Goal: Obtain resource: Download file/media

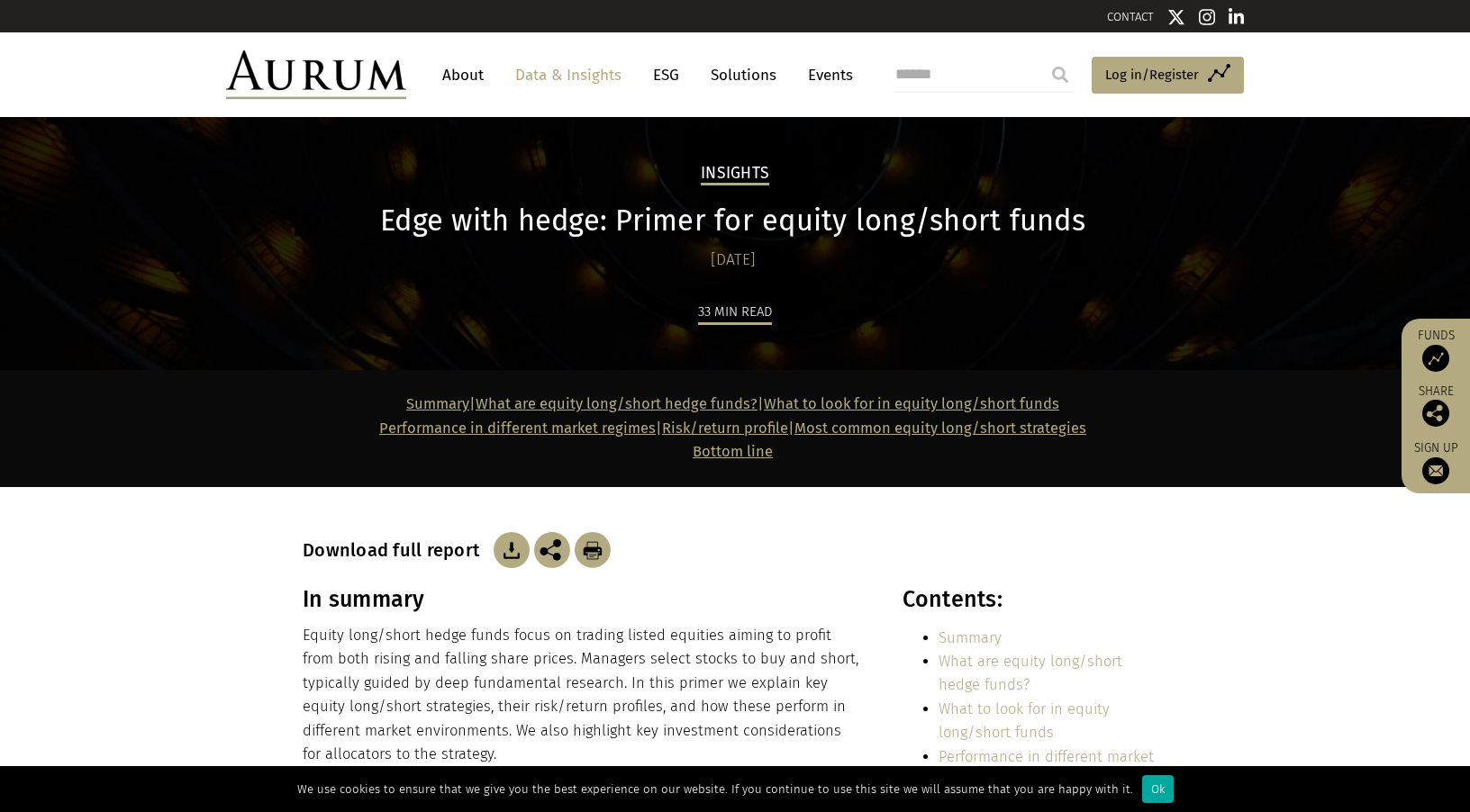
click at [505, 547] on img at bounding box center [511, 550] width 36 height 36
click at [591, 79] on link "Data & Insights" at bounding box center [568, 75] width 124 height 33
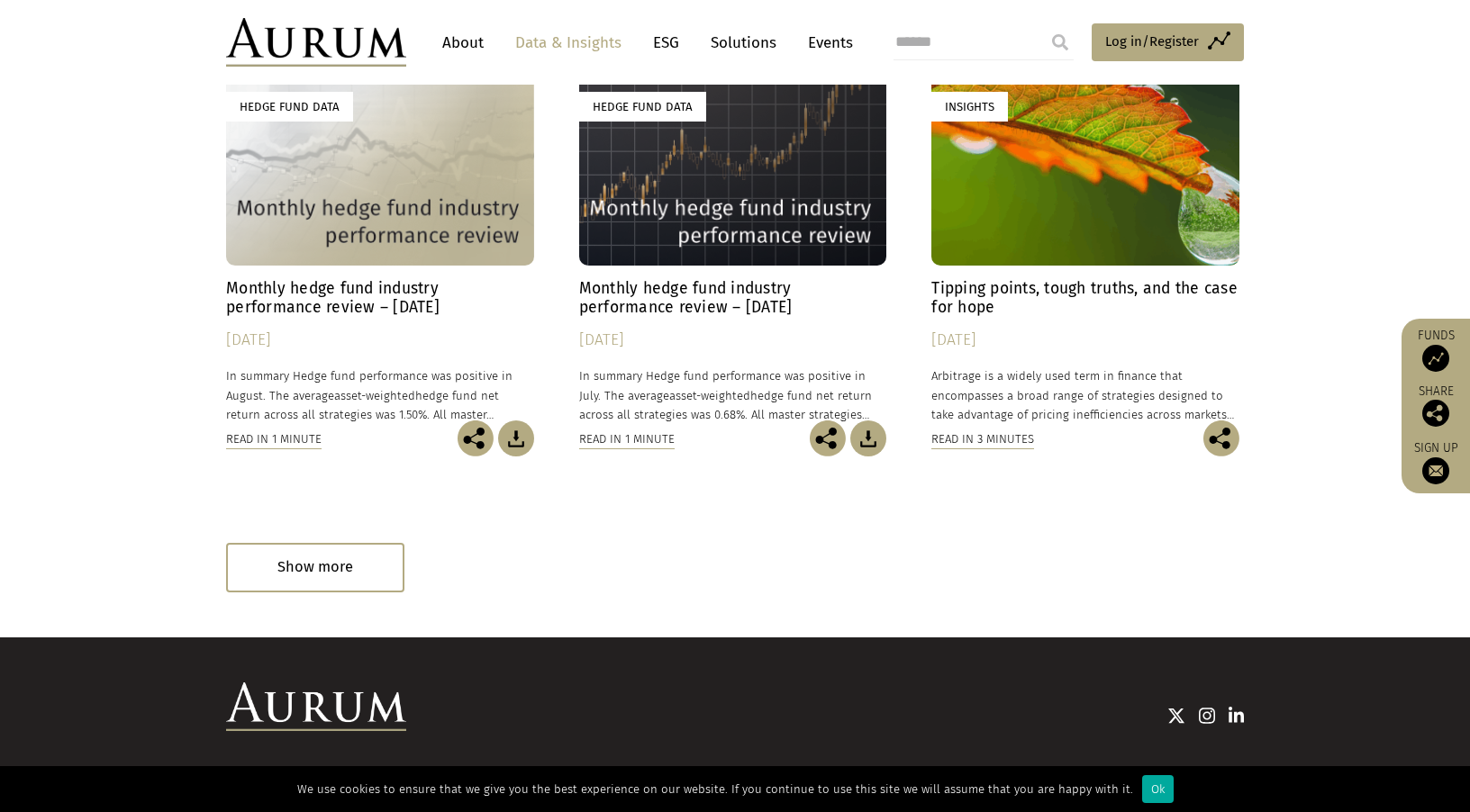
scroll to position [1016, 0]
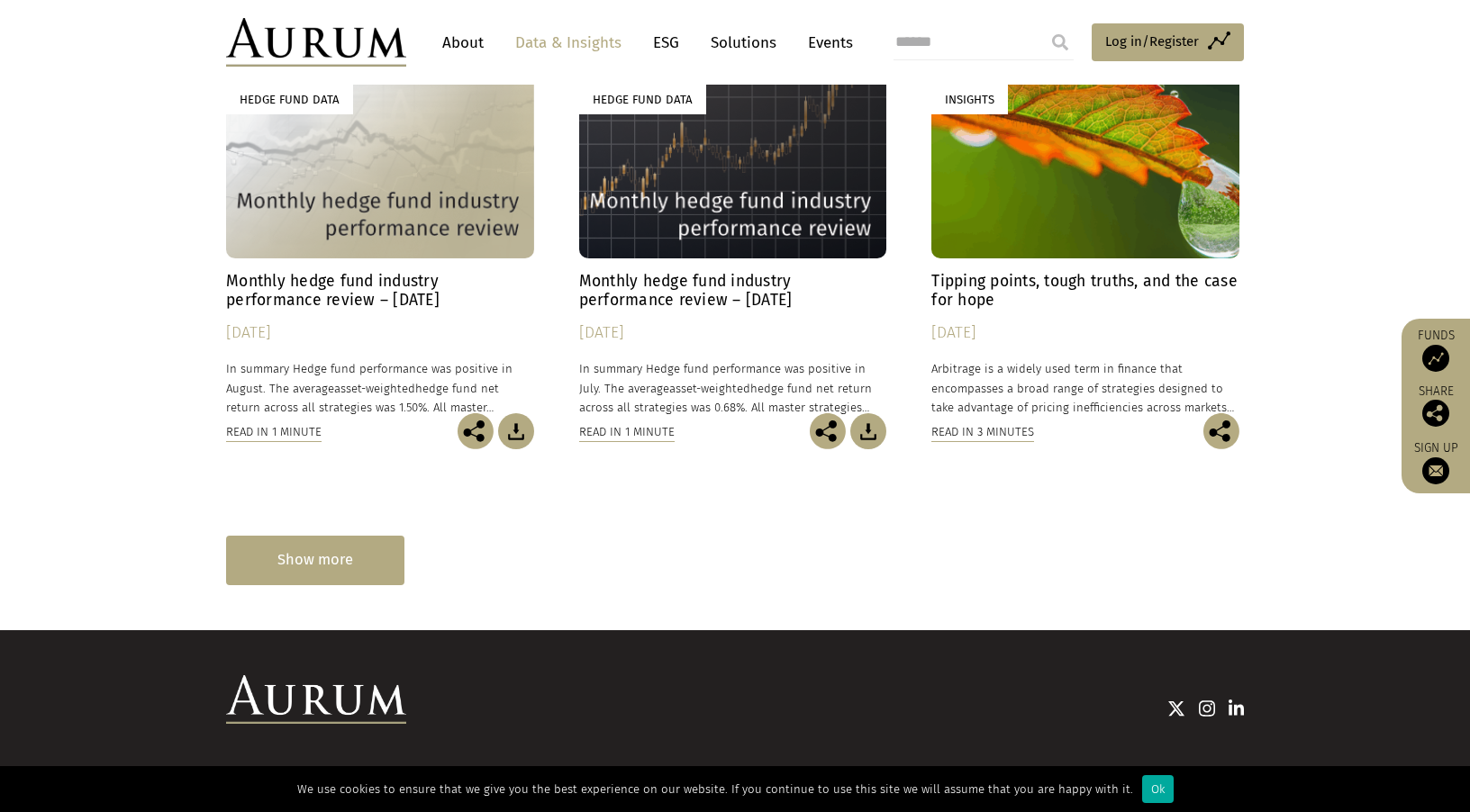
click at [340, 548] on div "Show more" at bounding box center [315, 560] width 178 height 49
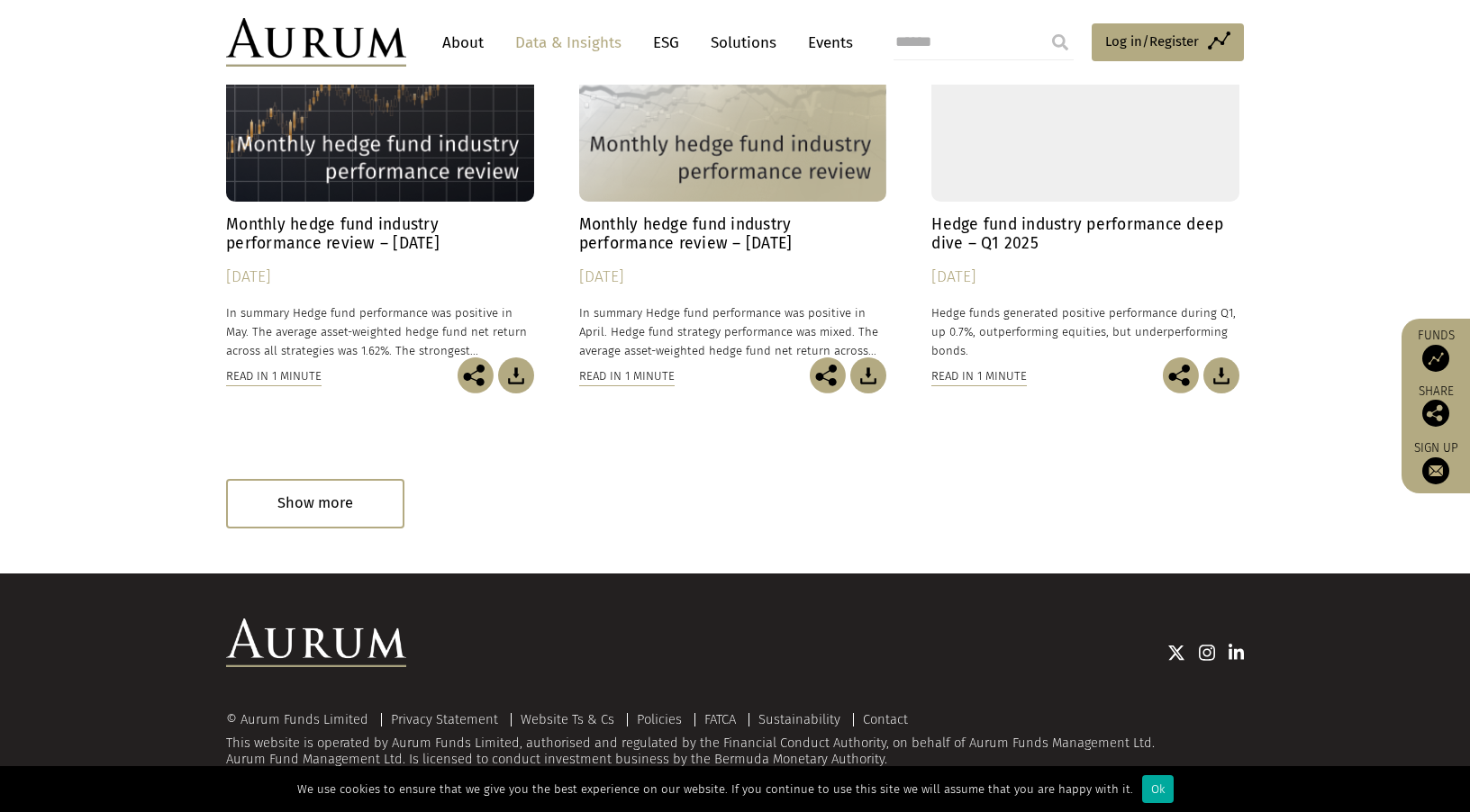
scroll to position [1922, 0]
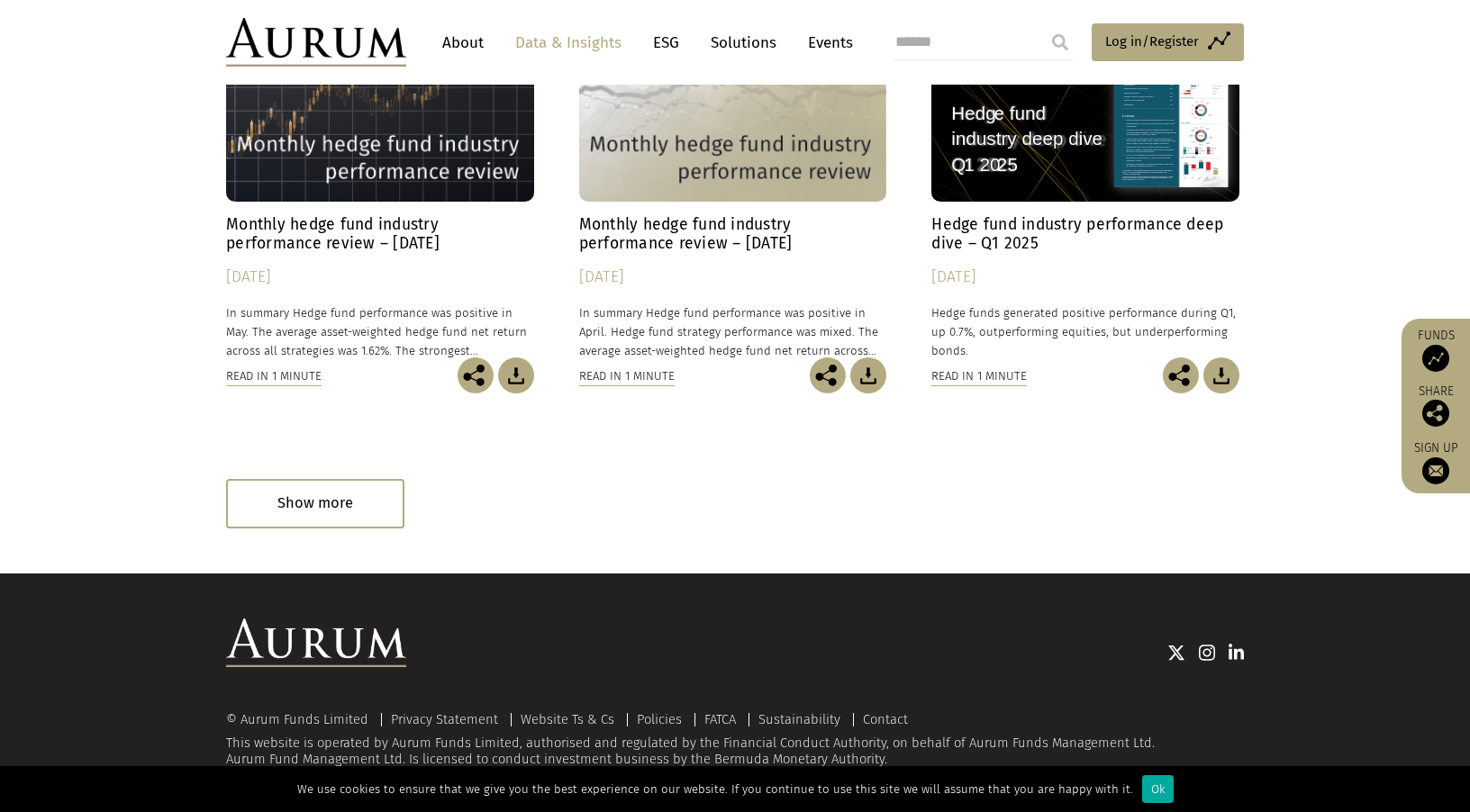
click at [962, 43] on input "search" at bounding box center [984, 42] width 180 height 36
type input "******"
click at [1060, 42] on input "submit" at bounding box center [1060, 42] width 36 height 36
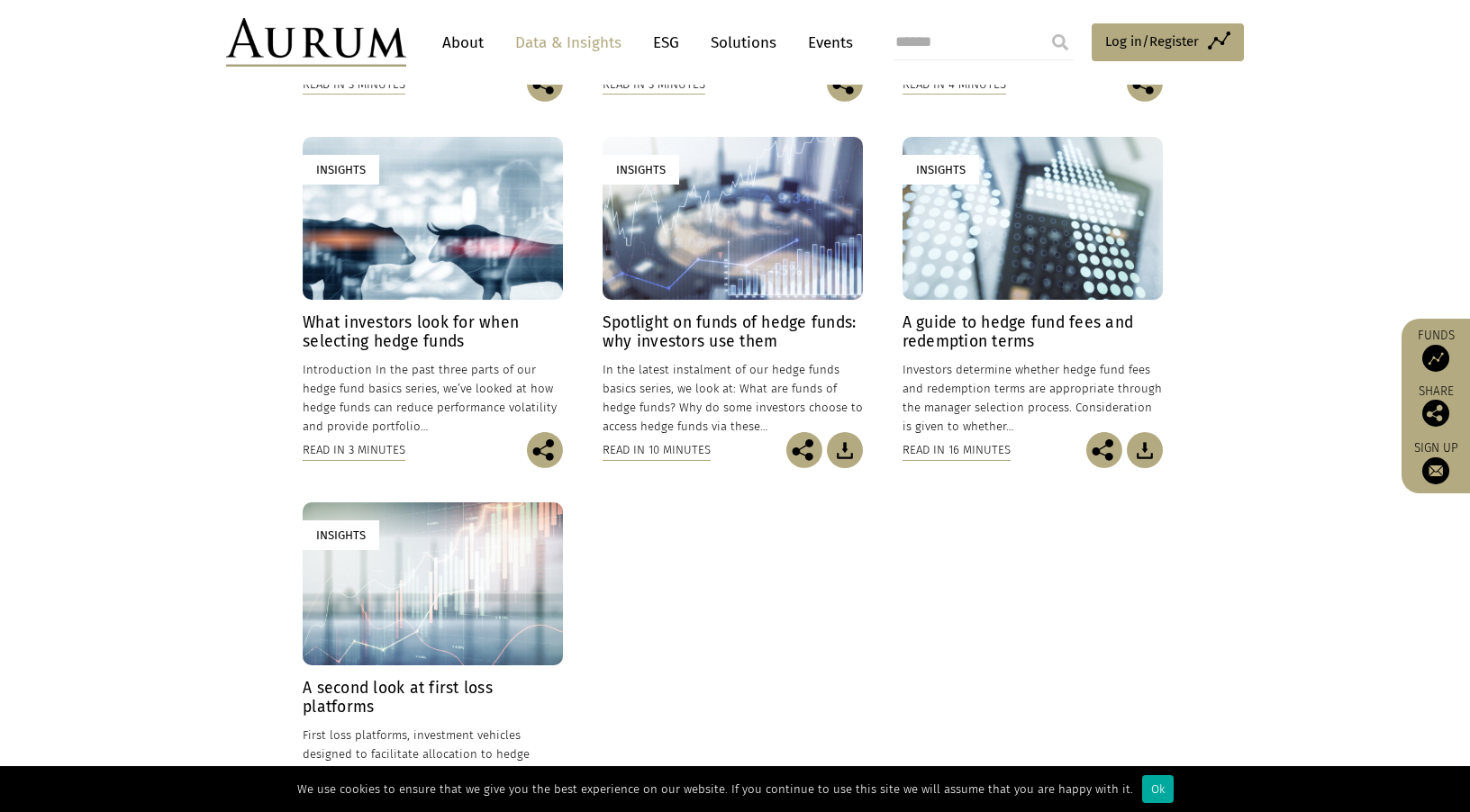
scroll to position [791, 0]
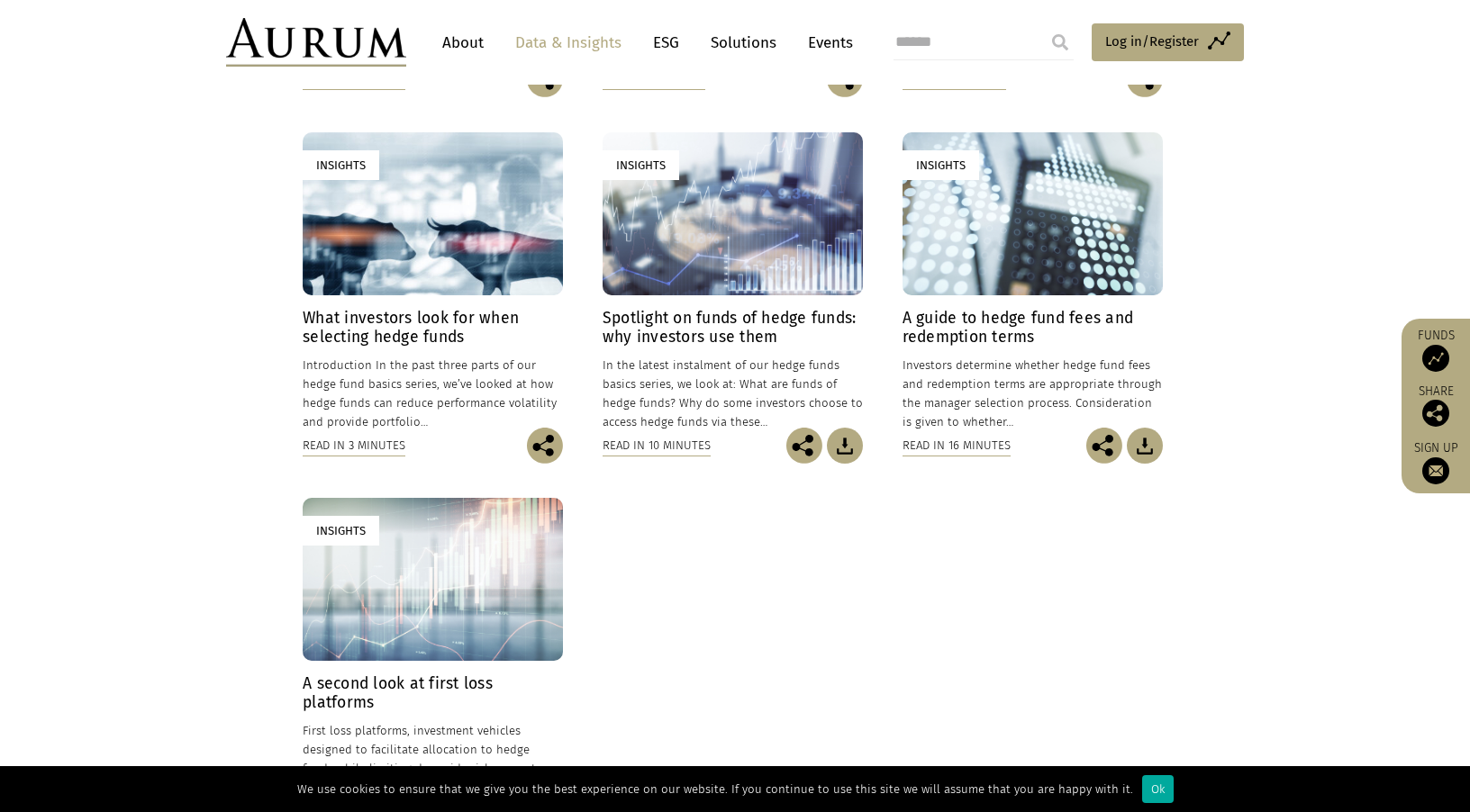
click at [856, 450] on img at bounding box center [845, 446] width 36 height 36
click at [1145, 448] on img at bounding box center [1145, 446] width 36 height 36
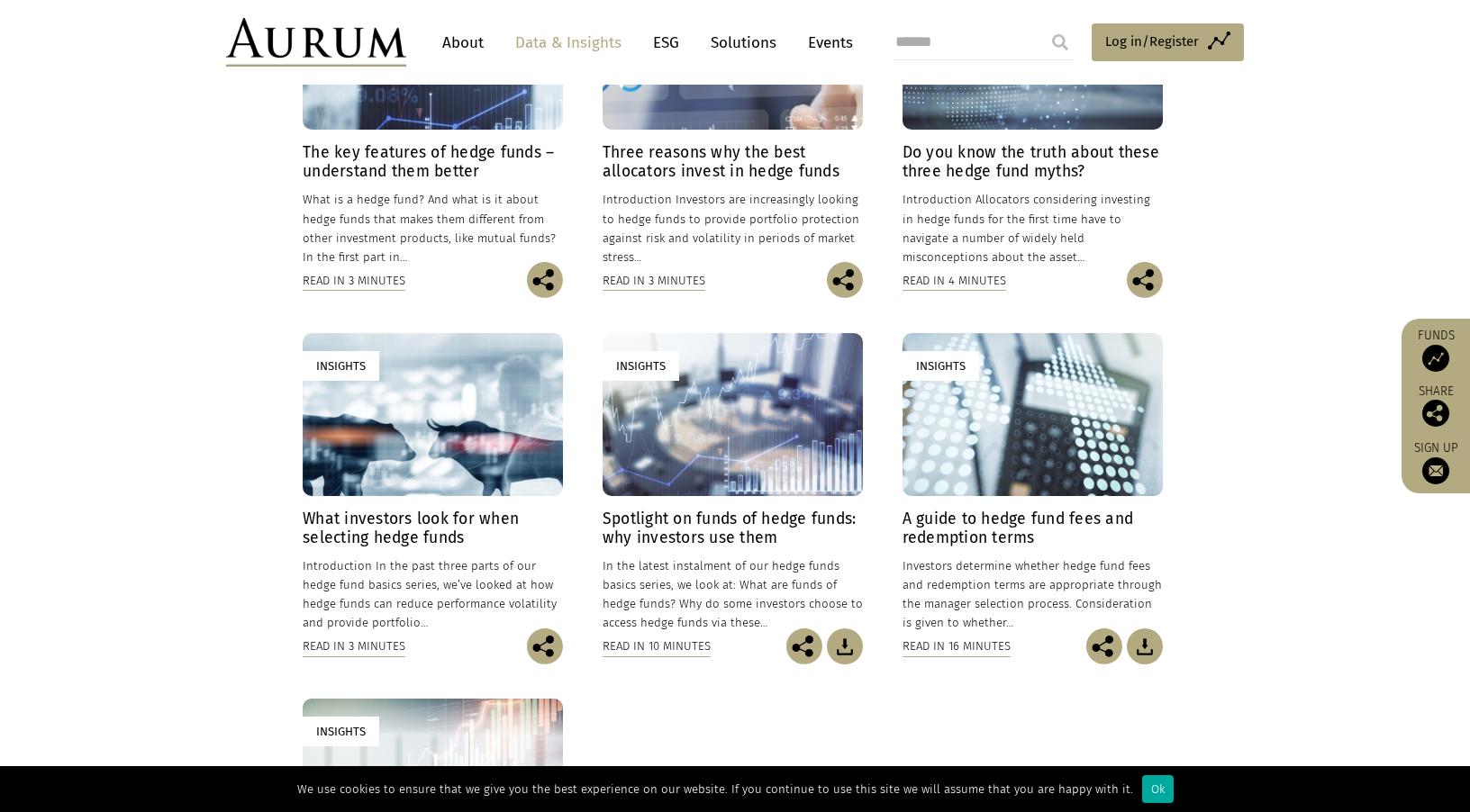
scroll to position [587, 0]
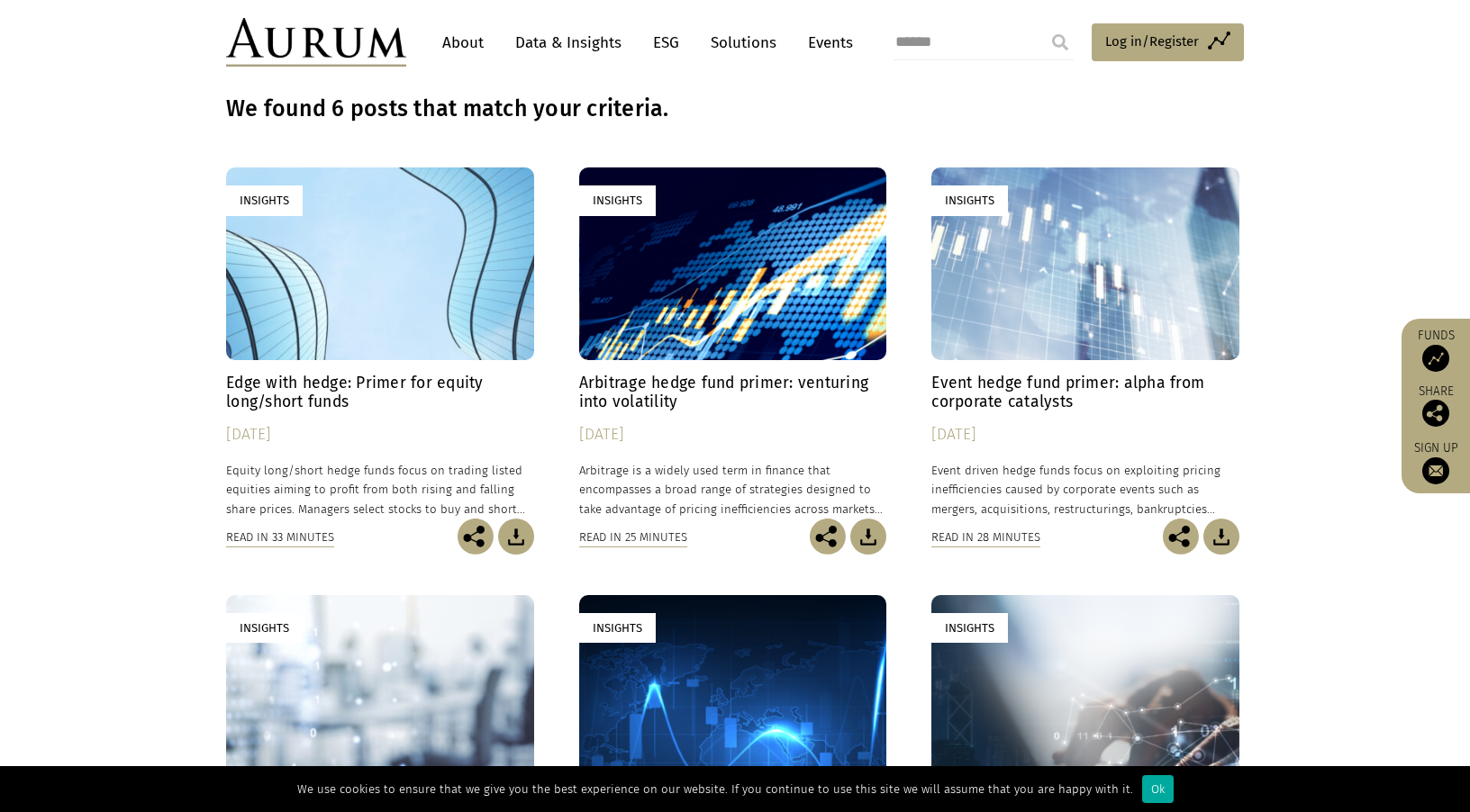
scroll to position [111, 0]
click at [870, 533] on img at bounding box center [868, 535] width 36 height 36
click at [1226, 534] on img at bounding box center [1221, 535] width 36 height 36
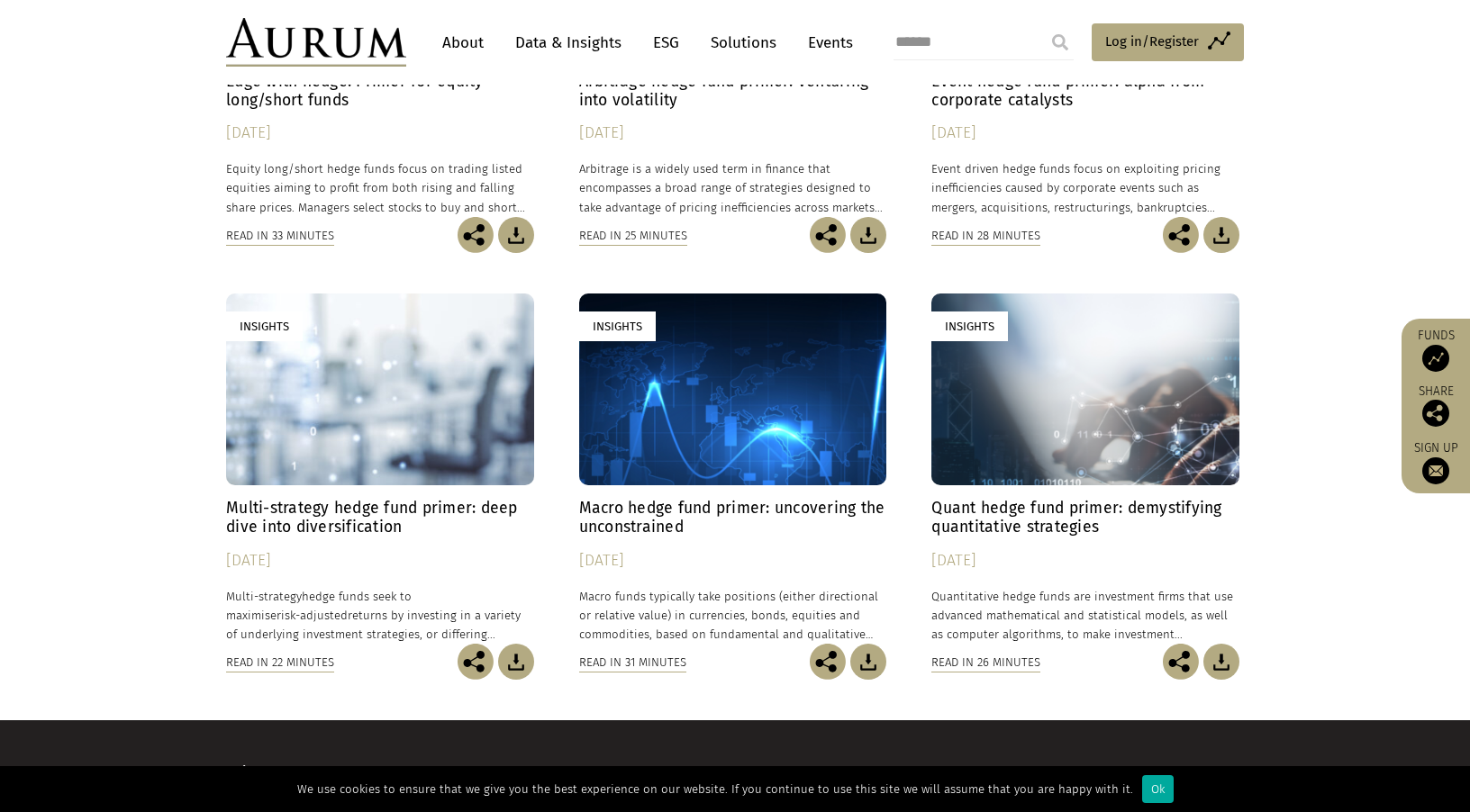
scroll to position [415, 0]
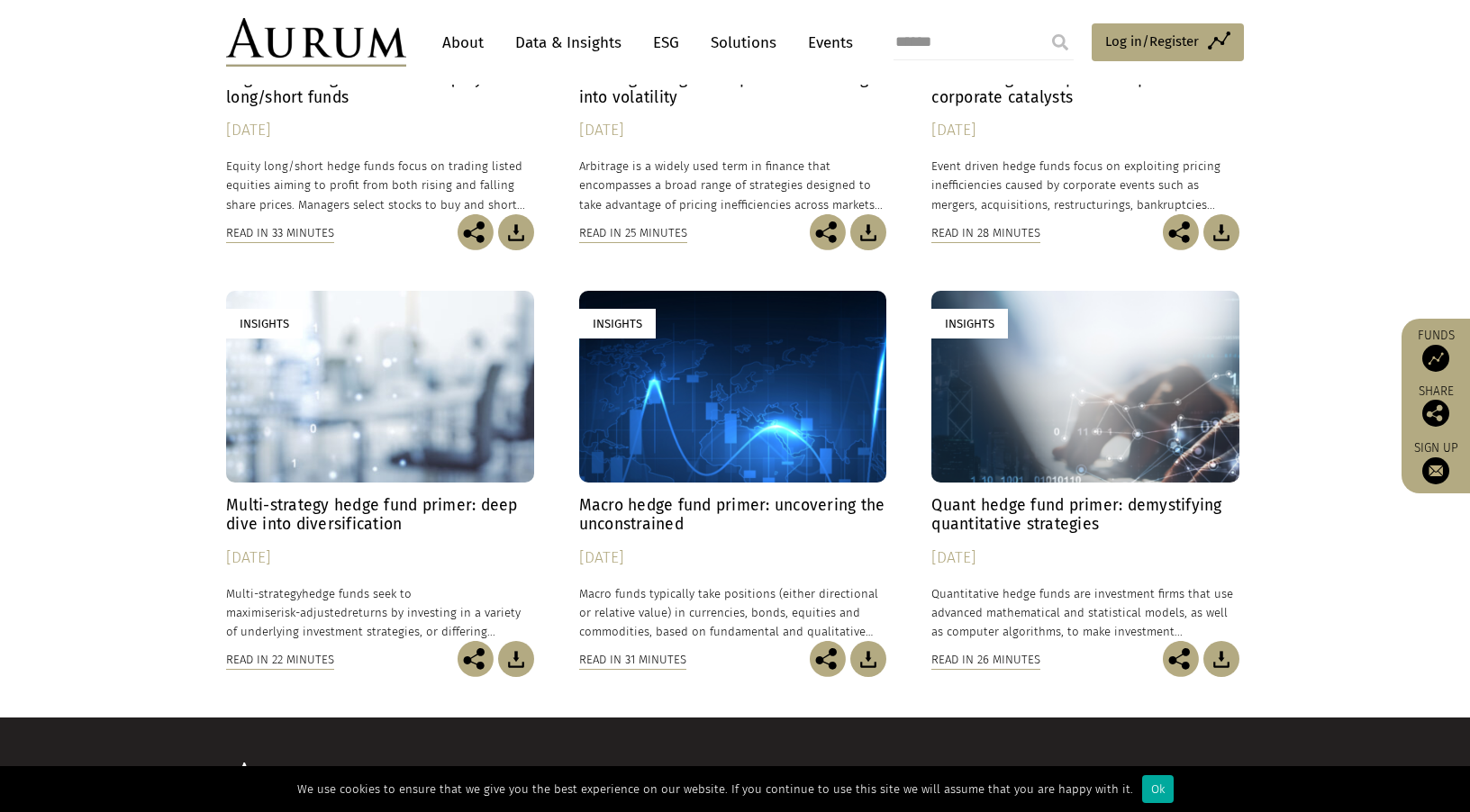
click at [1223, 659] on img at bounding box center [1221, 658] width 36 height 36
click at [863, 651] on img at bounding box center [868, 658] width 36 height 36
click at [519, 655] on img at bounding box center [516, 658] width 36 height 36
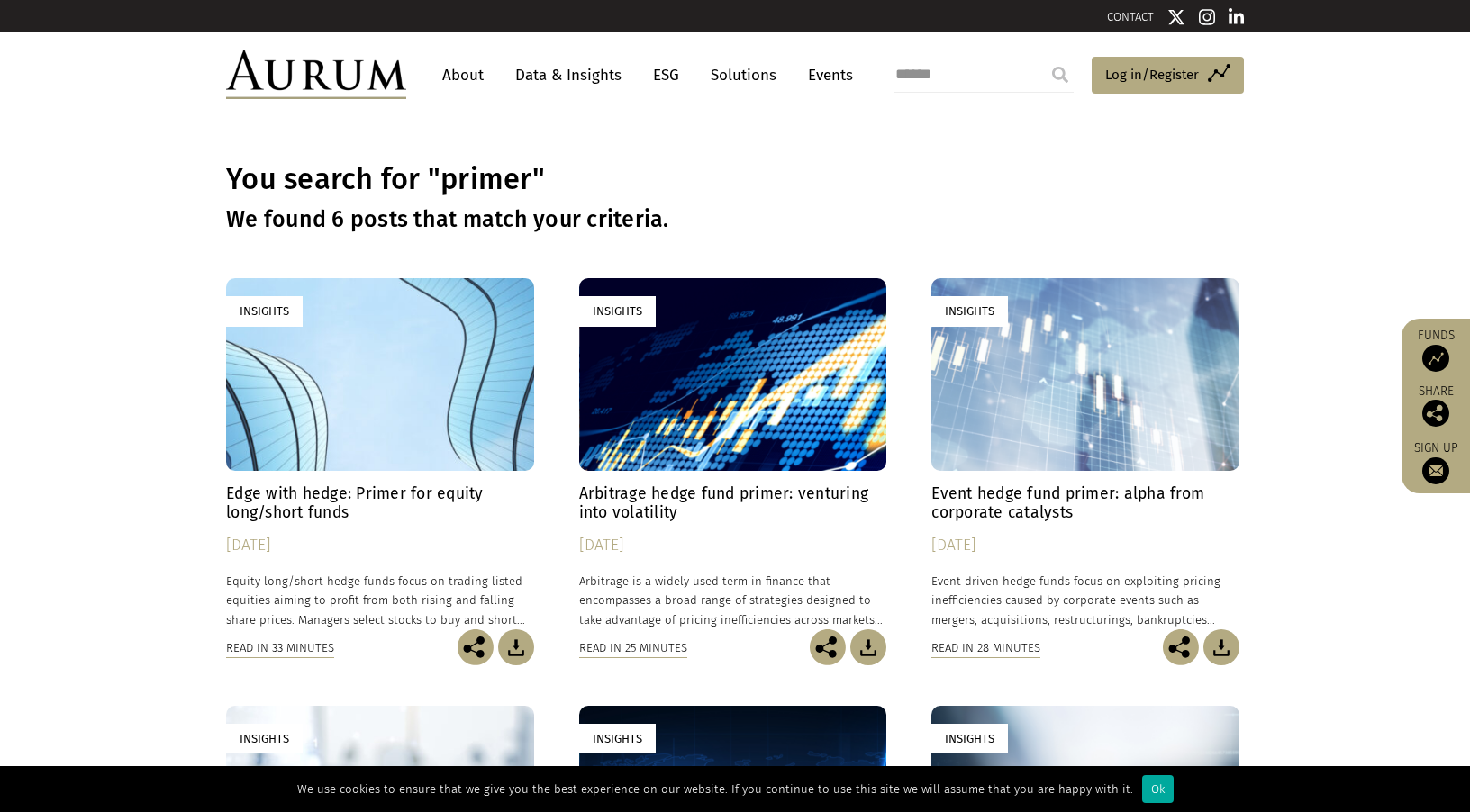
scroll to position [0, 0]
